Goal: Transaction & Acquisition: Purchase product/service

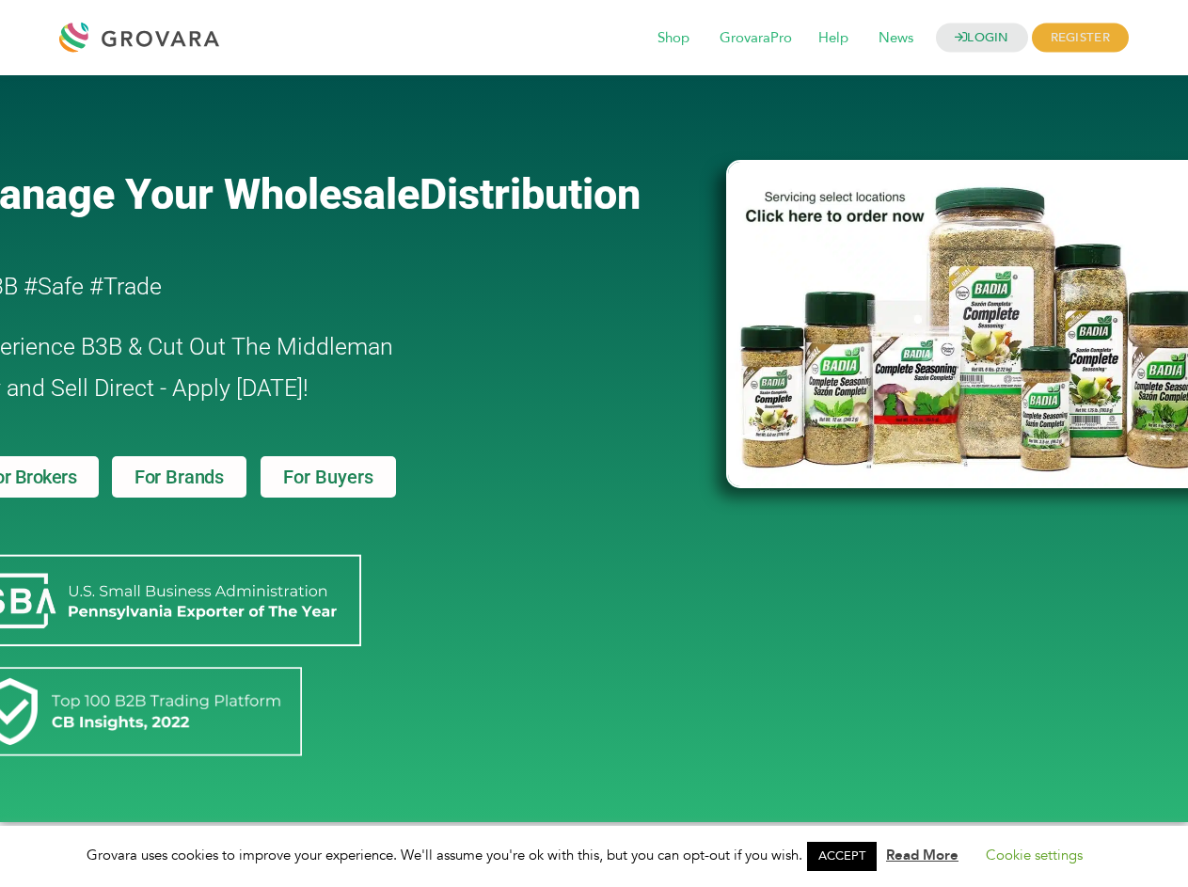
click at [847, 856] on link "ACCEPT" at bounding box center [842, 856] width 70 height 29
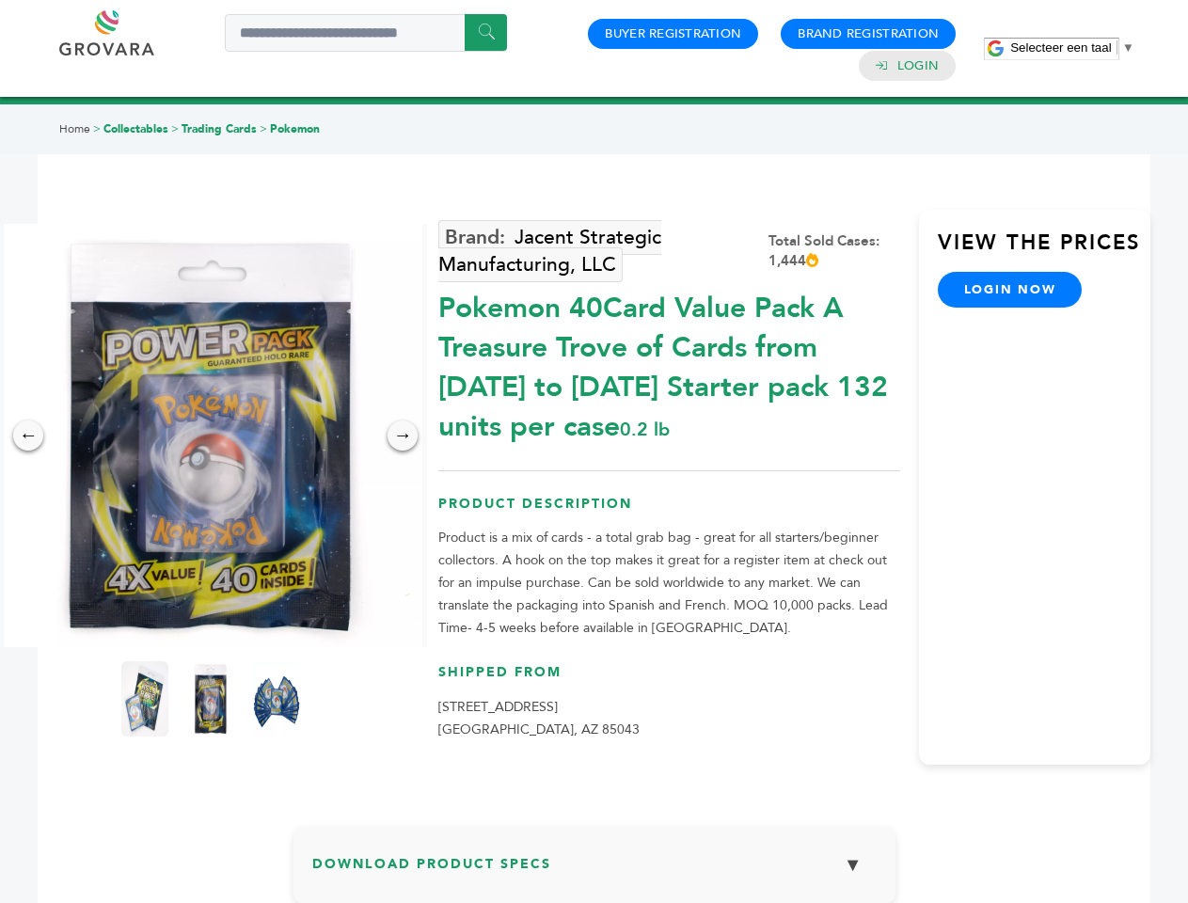
click at [1072, 47] on span "Selecteer een taal" at bounding box center [1060, 47] width 101 height 14
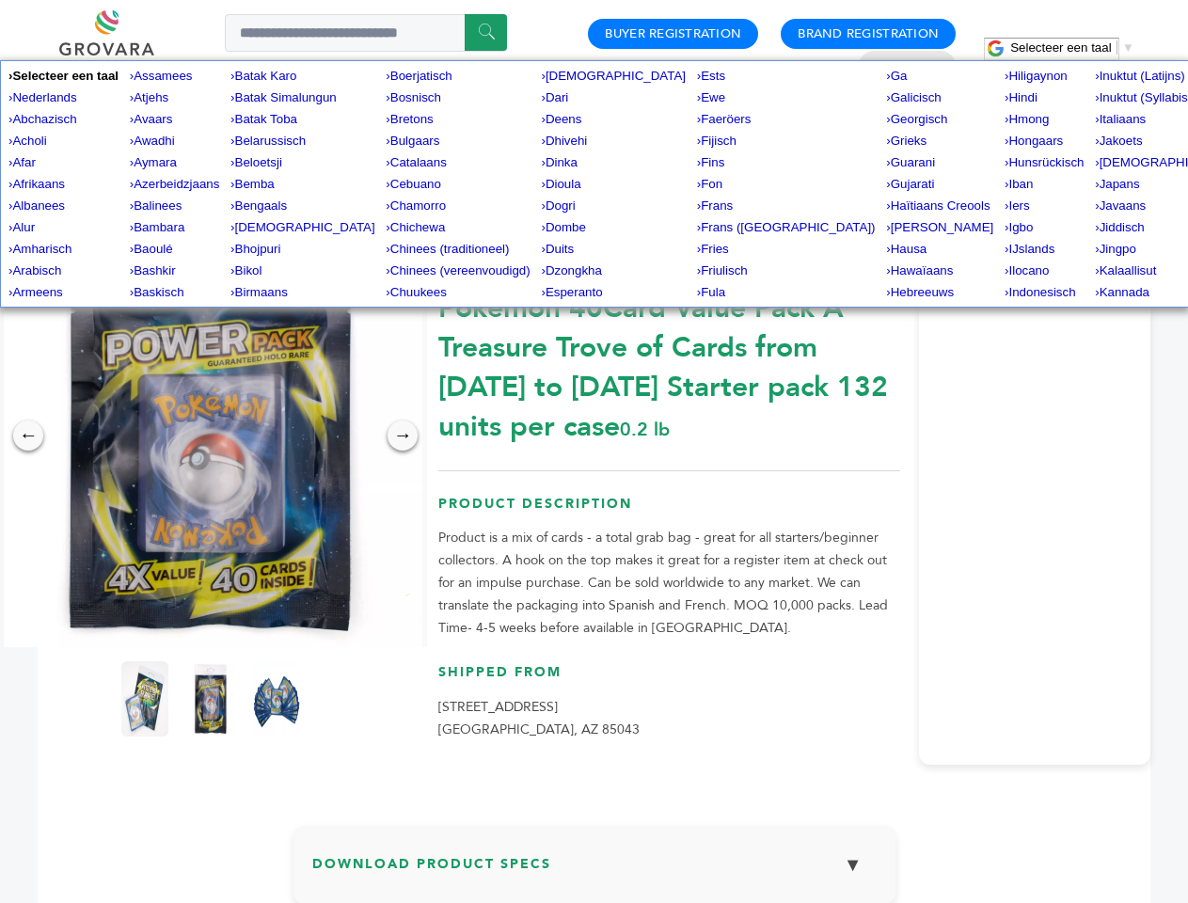
click at [211, 435] on img at bounding box center [210, 435] width 423 height 423
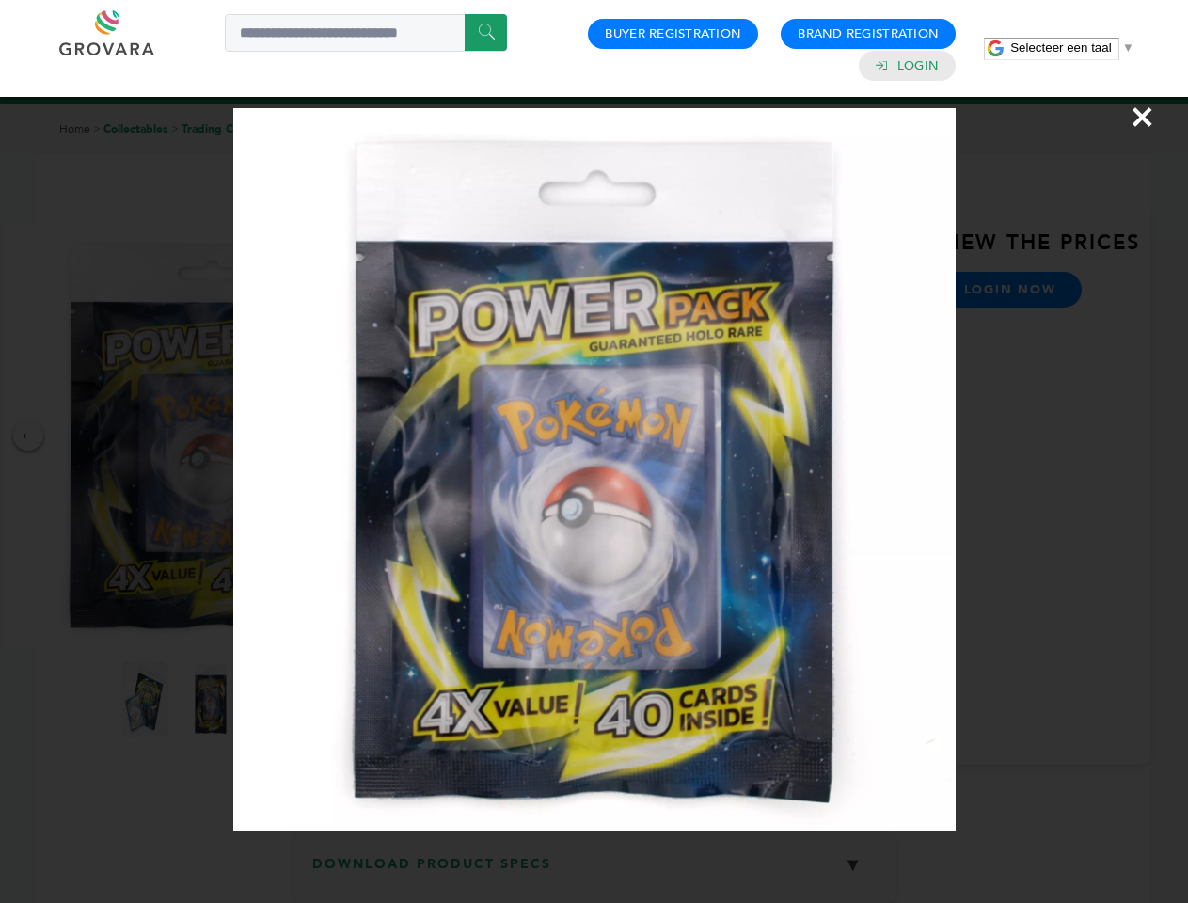
click at [28, 435] on div "×" at bounding box center [594, 451] width 1188 height 903
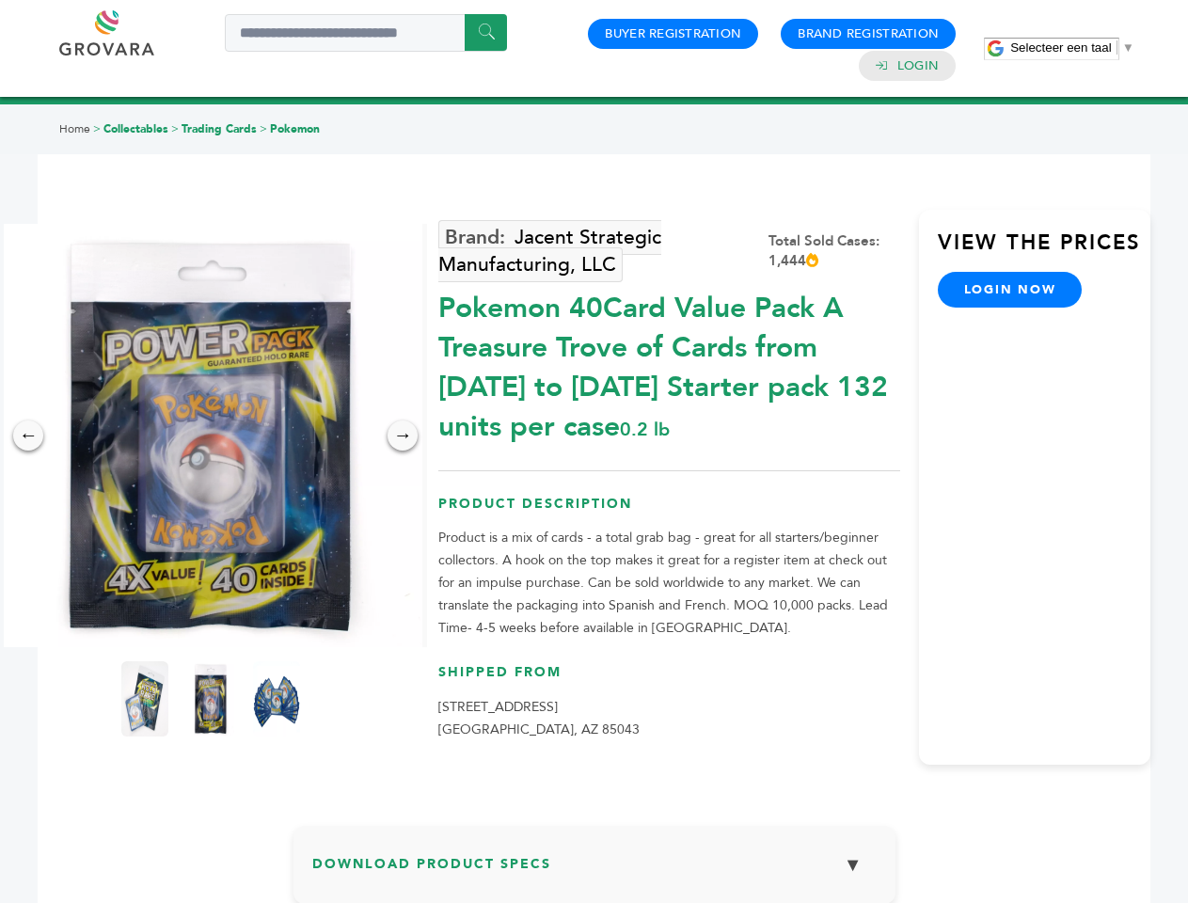
click at [402, 435] on div "→" at bounding box center [402, 435] width 30 height 30
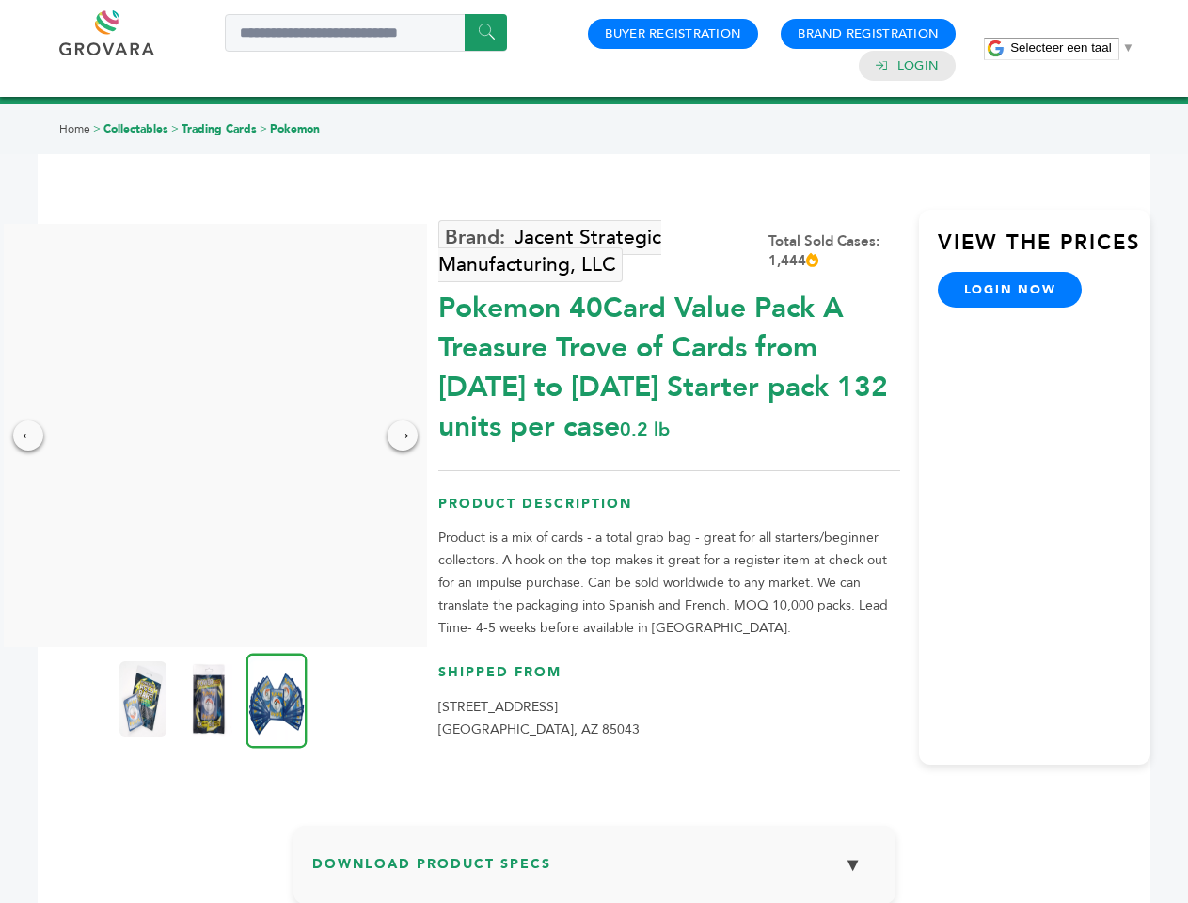
click at [145, 699] on img at bounding box center [142, 698] width 47 height 75
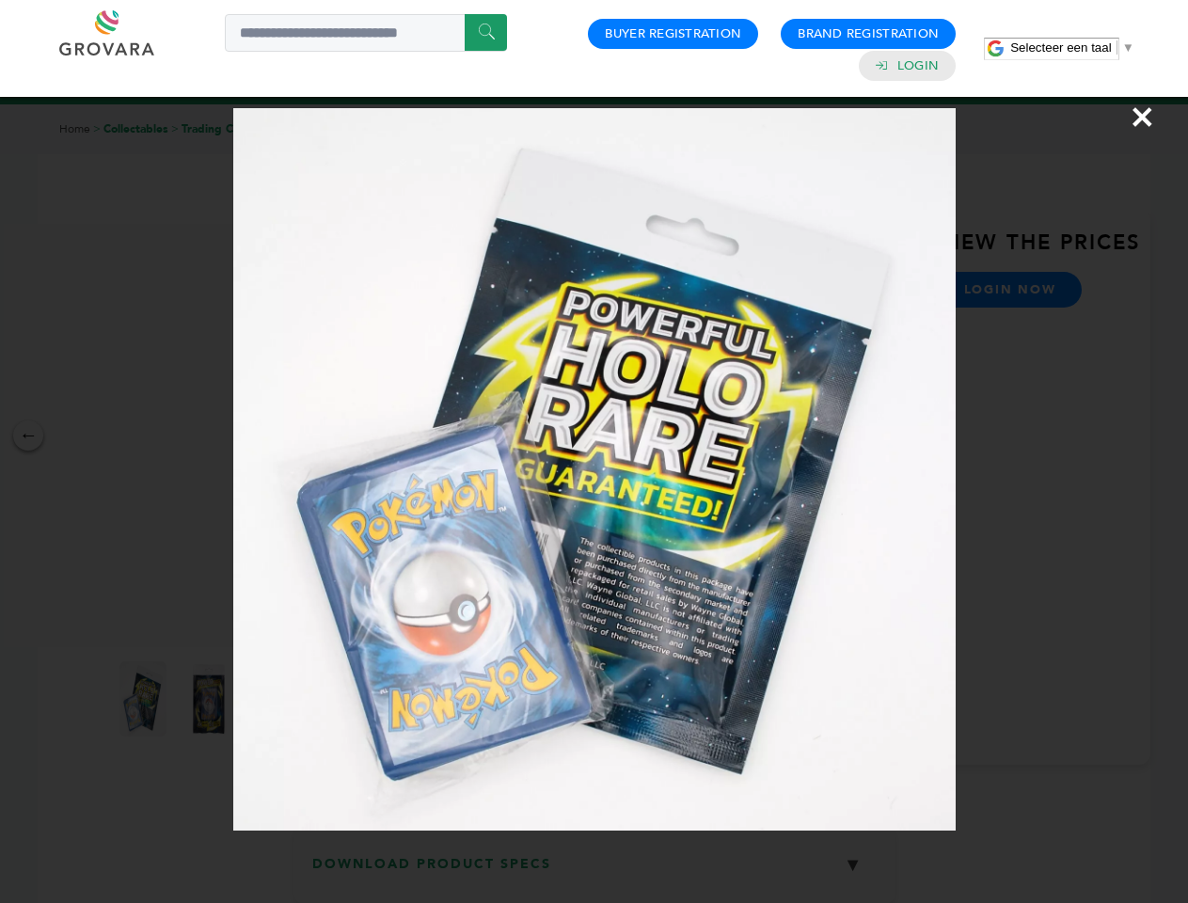
click at [211, 699] on div "×" at bounding box center [594, 451] width 1188 height 903
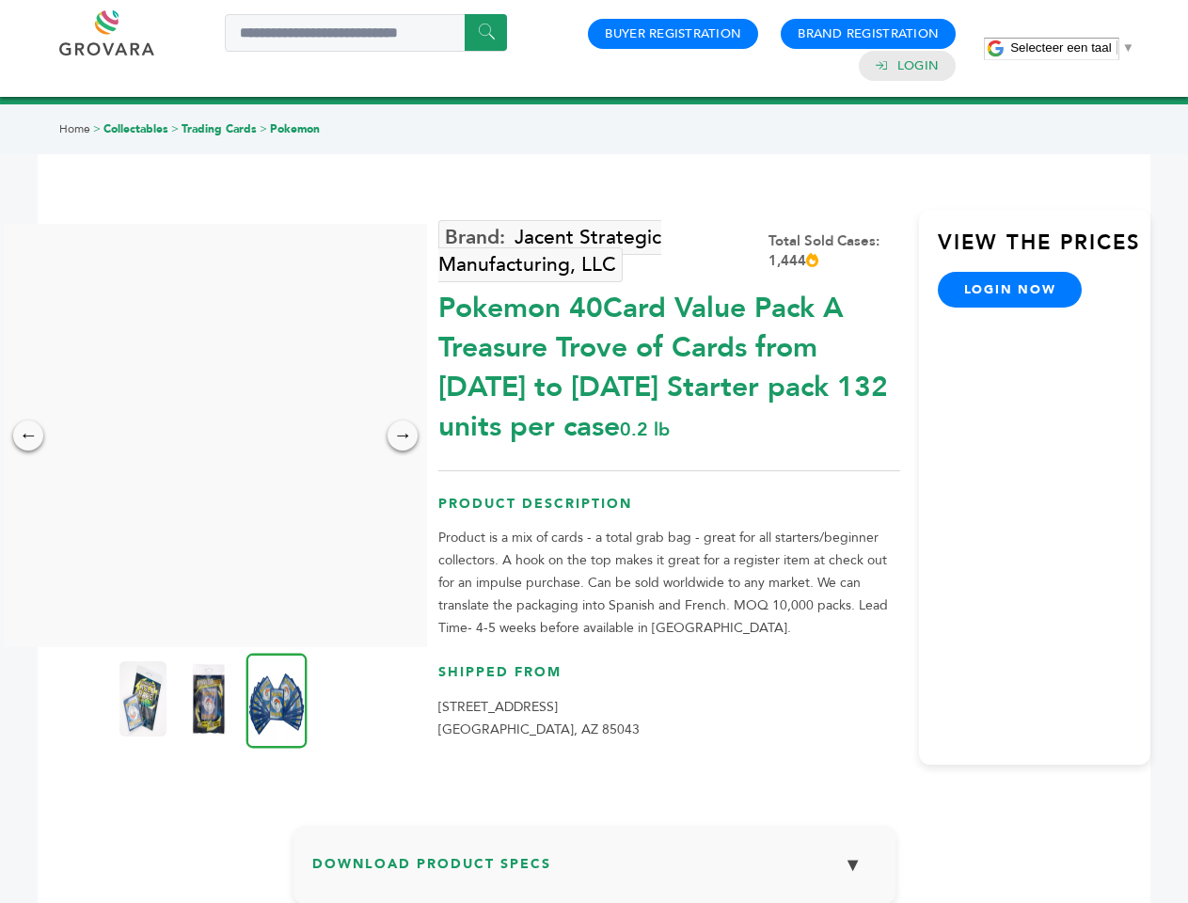
click at [276, 699] on img at bounding box center [276, 700] width 61 height 95
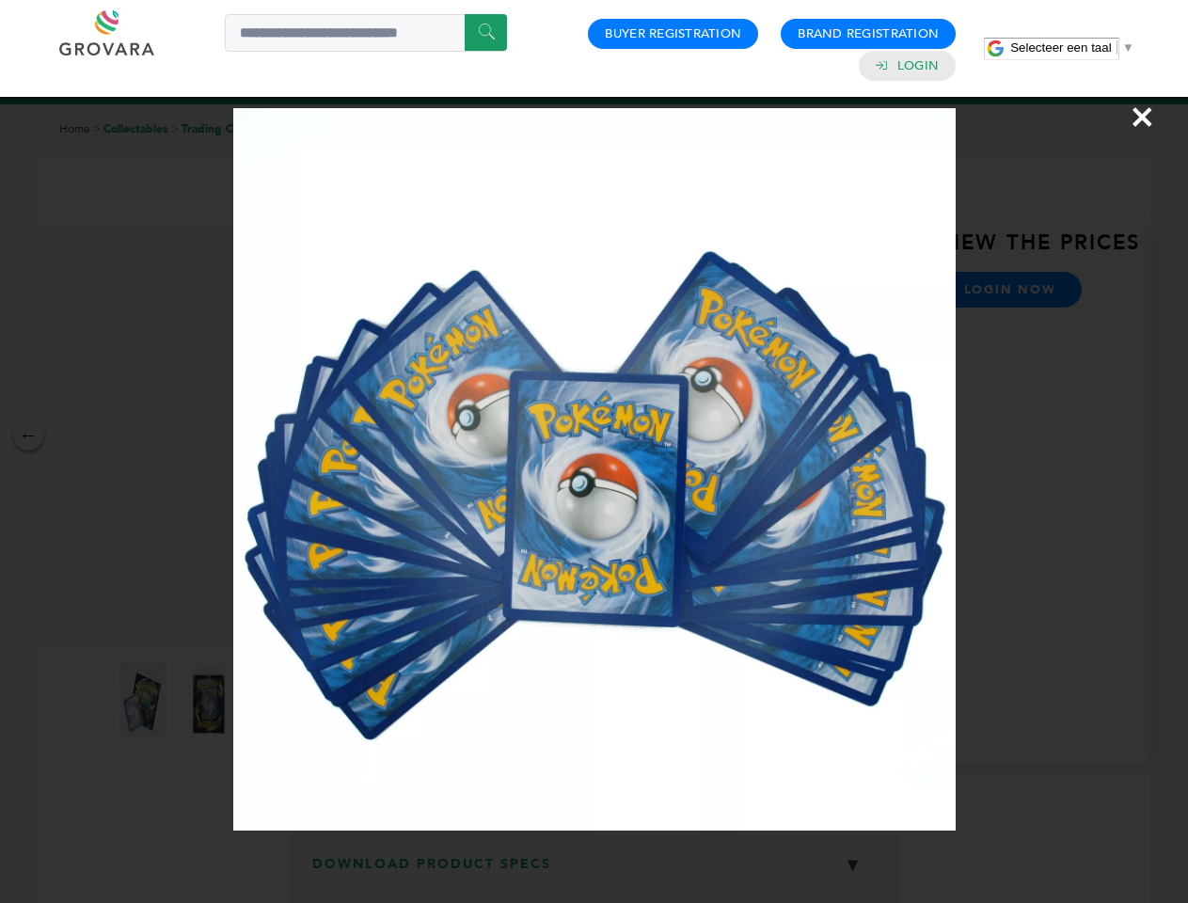
click at [594, 872] on div "×" at bounding box center [594, 451] width 1188 height 903
